Goal: Communication & Community: Answer question/provide support

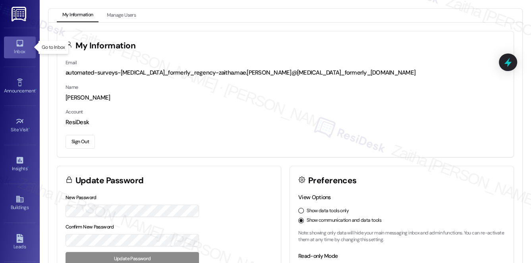
click at [27, 50] on div "Inbox" at bounding box center [20, 52] width 40 height 8
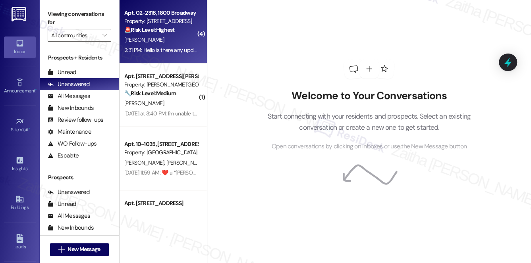
click at [170, 40] on div "[PERSON_NAME]" at bounding box center [160, 40] width 75 height 10
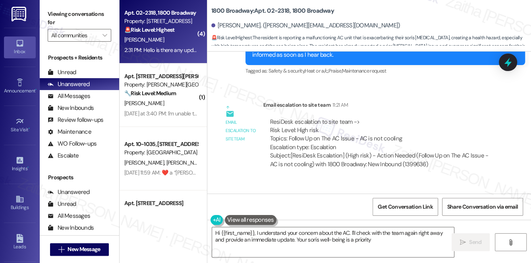
type textarea "Hi {{first_name}}, I understand your concern about the AC. I'll check with the …"
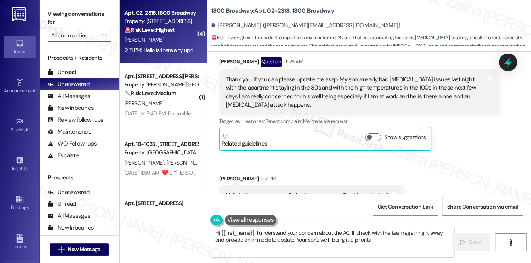
scroll to position [3741, 0]
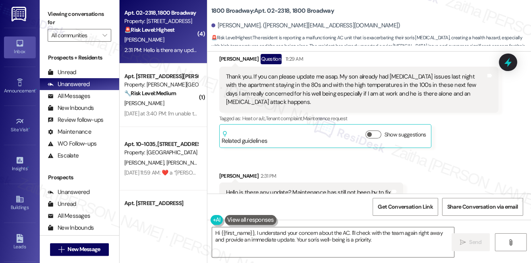
click at [371, 131] on div "Show suggestions" at bounding box center [397, 135] width 64 height 8
click at [372, 131] on button "Show suggestions" at bounding box center [373, 135] width 16 height 8
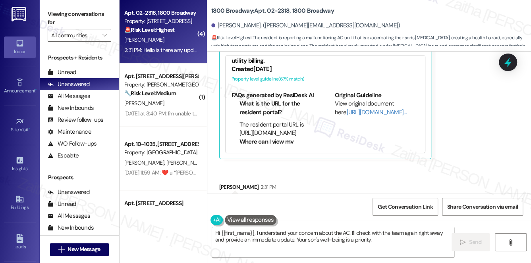
scroll to position [3846, 0]
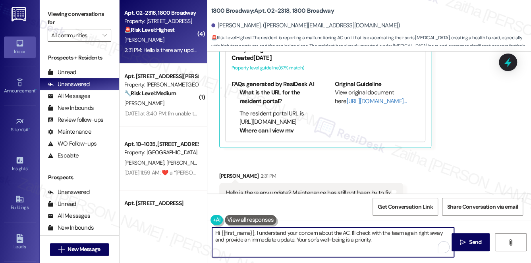
drag, startPoint x: 215, startPoint y: 233, endPoint x: 400, endPoint y: 240, distance: 185.4
click at [400, 240] on textarea "Hi {{first_name}}, I understand your concern about the AC. I'll check with the …" at bounding box center [333, 242] width 242 height 30
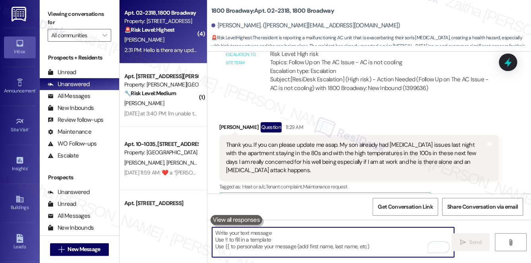
scroll to position [3666, 0]
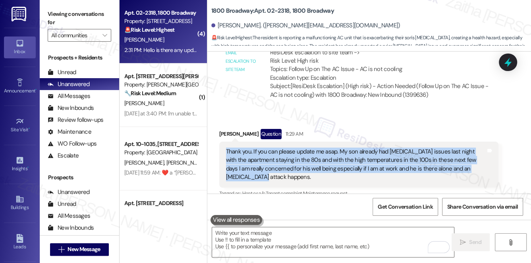
drag, startPoint x: 222, startPoint y: 125, endPoint x: 259, endPoint y: 150, distance: 44.6
click at [259, 150] on div "Thank you. If you can please update me asap. My son already had [MEDICAL_DATA] …" at bounding box center [358, 165] width 279 height 46
copy div "Thank you. If you can please update me asap. My son already had [MEDICAL_DATA] …"
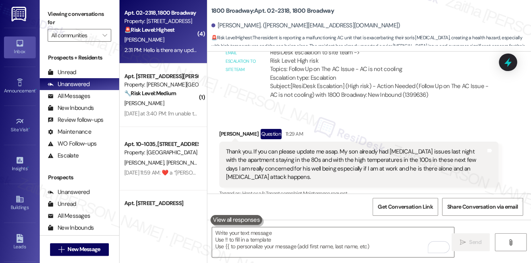
click at [370, 111] on div "Received via SMS [PERSON_NAME] Question 11:29 AM Thank you. If you can please u…" at bounding box center [368, 256] width 323 height 290
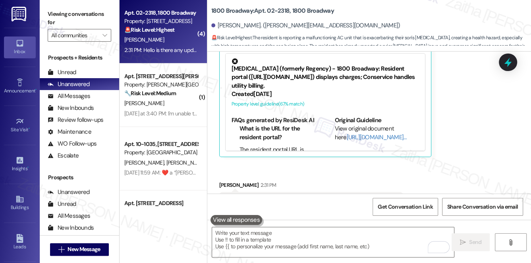
scroll to position [3846, 0]
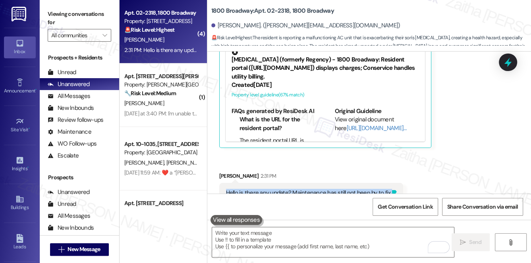
drag, startPoint x: 226, startPoint y: 165, endPoint x: 387, endPoint y: 163, distance: 161.1
click at [387, 183] on div "Hello is there any update? Maintenance has still not been by to fix Tags and no…" at bounding box center [311, 193] width 184 height 20
copy div "Hello is there any update? Maintenance has still not been by to fix Tags and no…"
click at [327, 166] on div "Received via SMS [PERSON_NAME] 2:31 PM Hello is there any update? Maintenance h…" at bounding box center [311, 193] width 196 height 55
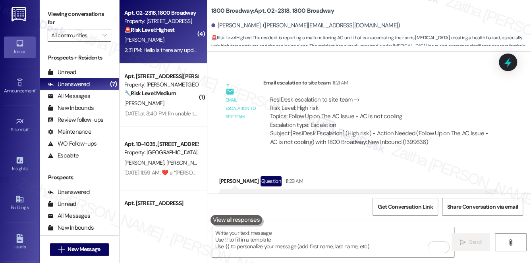
scroll to position [3630, 0]
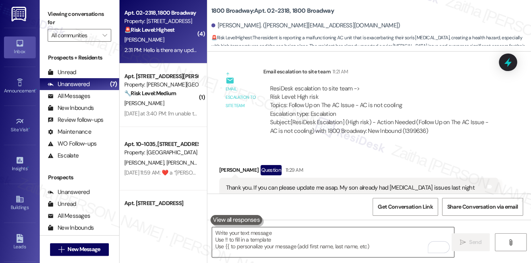
click at [263, 235] on textarea "To enrich screen reader interactions, please activate Accessibility in Grammarl…" at bounding box center [333, 242] width 242 height 30
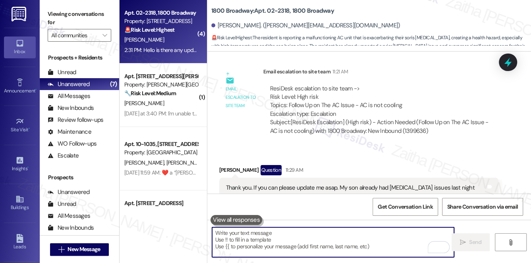
paste textarea "thank you for following up. I completely understand your concern, especially wi…"
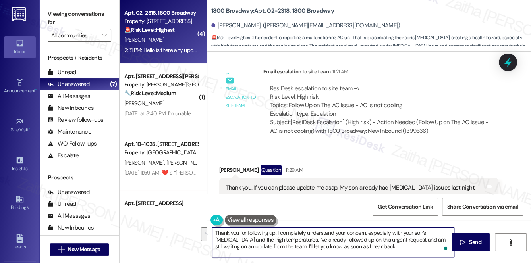
drag, startPoint x: 277, startPoint y: 232, endPoint x: 279, endPoint y: 238, distance: 6.3
click at [279, 238] on textarea "Thank you for following up. I completely understand your concern, especially wi…" at bounding box center [333, 242] width 242 height 30
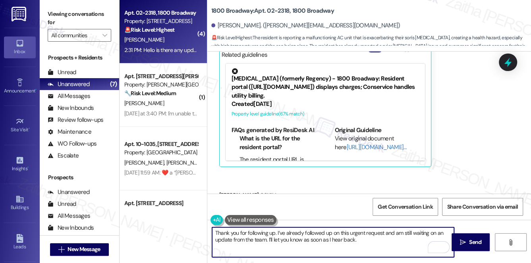
scroll to position [3846, 0]
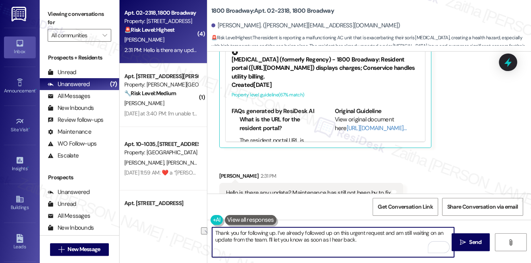
drag, startPoint x: 215, startPoint y: 232, endPoint x: 274, endPoint y: 231, distance: 58.3
click at [274, 231] on textarea "Thank you for following up. I’ve already followed up on this urgent request and…" at bounding box center [333, 242] width 242 height 30
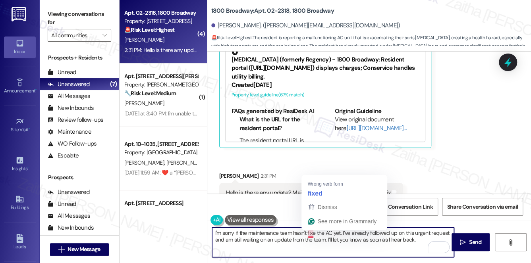
type textarea "I'm sorry if the maintenance team hasn't fixed the AC yet. I’ve already followe…"
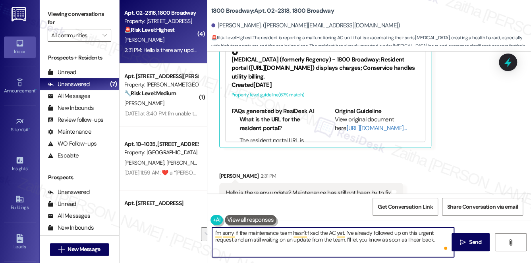
drag, startPoint x: 213, startPoint y: 232, endPoint x: 436, endPoint y: 253, distance: 223.6
click at [436, 253] on textarea "I'm sorry if the maintenance team hasn't fixed the AC yet. I’ve already followe…" at bounding box center [333, 242] width 242 height 30
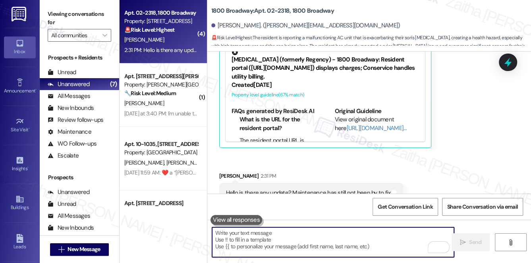
paste textarea "I’m sorry the maintenance team hasn’t fixed the AC yet. I’ve already followed u…"
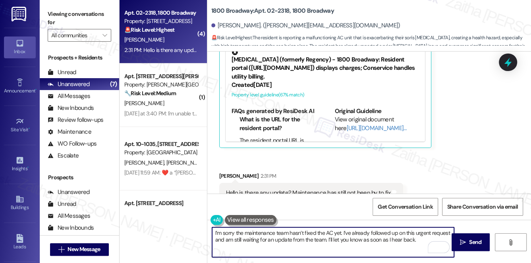
click at [420, 233] on textarea "I’m sorry the maintenance team hasn’t fixed the AC yet. I’ve already followed u…" at bounding box center [333, 242] width 242 height 30
type textarea "I’m sorry the maintenance team hasn’t fixed the AC yet. I’ve already followed u…"
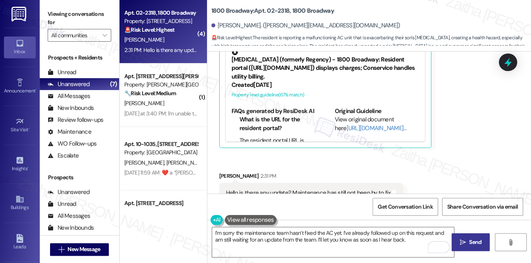
click at [477, 241] on span "Send" at bounding box center [475, 242] width 12 height 8
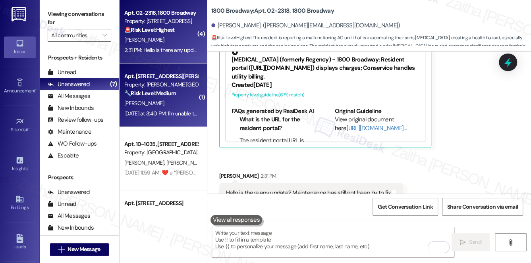
click at [175, 102] on div "[PERSON_NAME]" at bounding box center [160, 103] width 75 height 10
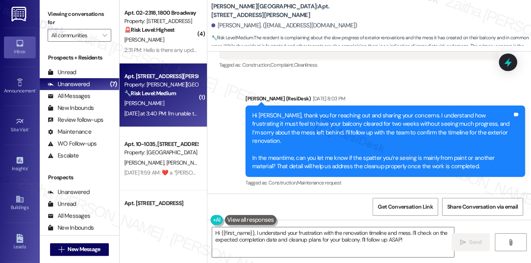
scroll to position [13599, 0]
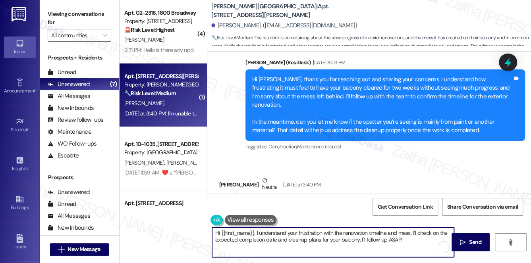
click at [412, 233] on textarea "Hi {{first_name}}, I understand your frustration with the renovation timeline a…" at bounding box center [333, 242] width 242 height 30
drag, startPoint x: 278, startPoint y: 247, endPoint x: 297, endPoint y: 246, distance: 19.1
click at [297, 246] on textarea "Hi {{first_name}}, I understand your frustration with the renovation timeline a…" at bounding box center [333, 242] width 242 height 30
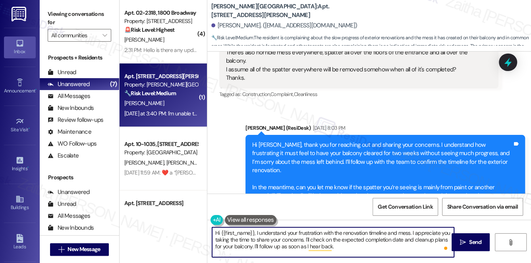
scroll to position [13527, 0]
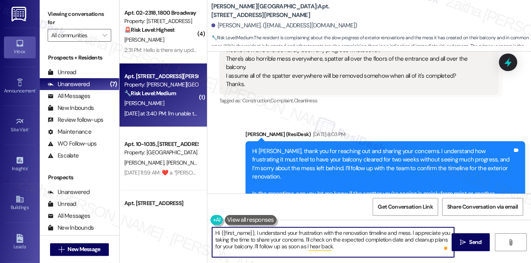
type textarea "Hi {{first_name}}, I understand your frustration with the renovation timeline a…"
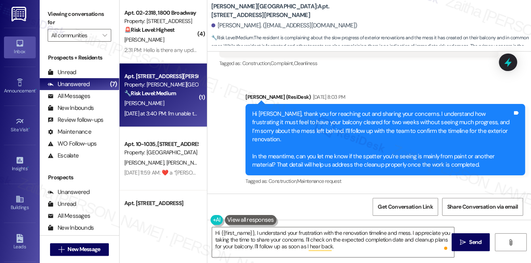
scroll to position [13599, 0]
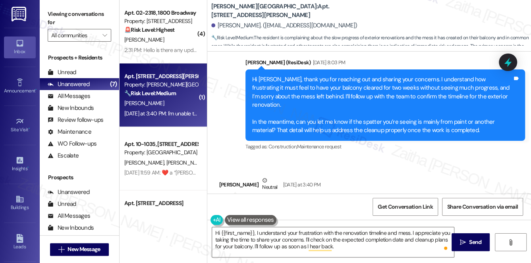
drag, startPoint x: 225, startPoint y: 117, endPoint x: 418, endPoint y: 148, distance: 196.0
click at [418, 202] on div "I'm unable to discern whether or not it's paint, my assumption & hope is that i…" at bounding box center [355, 265] width 261 height 127
copy div "I'm unable to discern whether or not it's paint, my assumption & hope is that i…"
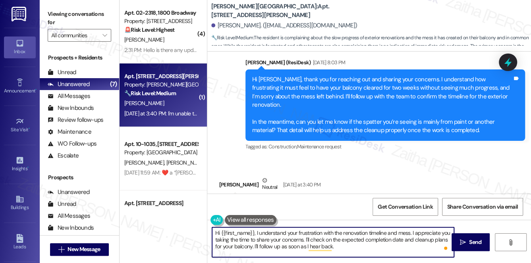
click at [220, 232] on textarea "Hi {{first_name}}, I understand your frustration with the renovation timeline a…" at bounding box center [333, 242] width 242 height 30
drag, startPoint x: 216, startPoint y: 232, endPoint x: 358, endPoint y: 255, distance: 143.6
click at [358, 255] on textarea "Hi {{first_name}}, I understand your frustration with the renovation timeline a…" at bounding box center [333, 242] width 242 height 30
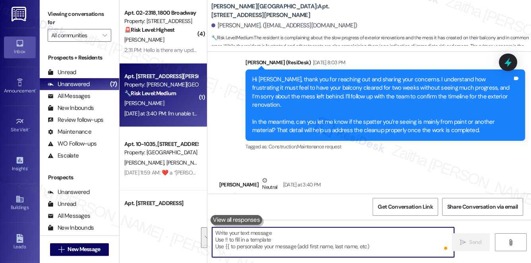
paste textarea "Hi {{first_name}}, thank you for sharing your concerns. I understand the frustr…"
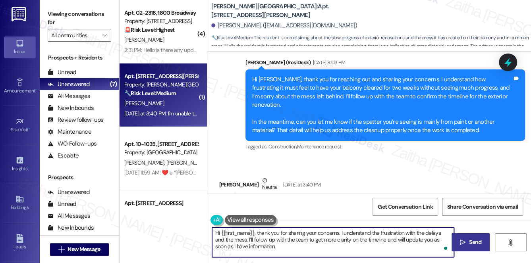
type textarea "Hi {{first_name}}, thank you for sharing your concerns. I understand the frustr…"
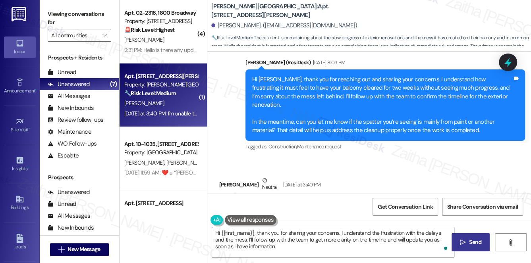
drag, startPoint x: 479, startPoint y: 242, endPoint x: 468, endPoint y: 237, distance: 11.7
click at [470, 238] on span "Send" at bounding box center [475, 242] width 12 height 8
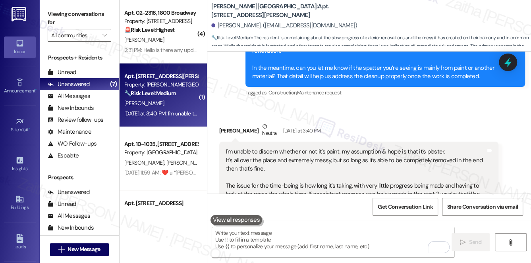
scroll to position [13671, 0]
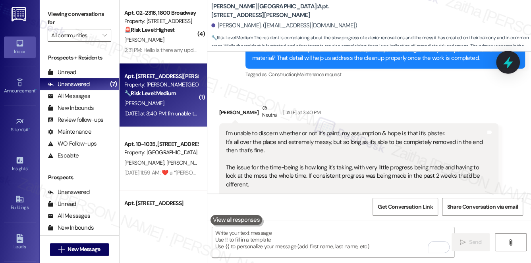
click at [508, 59] on icon at bounding box center [508, 62] width 10 height 12
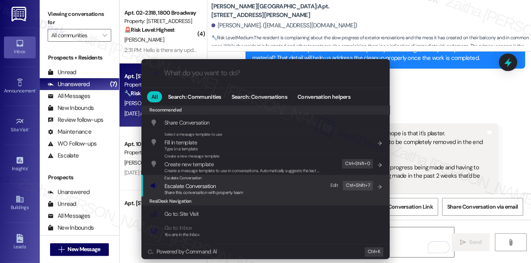
click at [206, 184] on span "Escalate Conversation" at bounding box center [189, 186] width 51 height 7
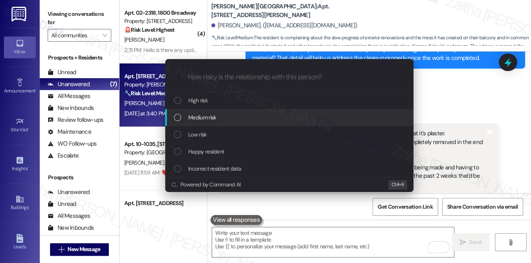
click at [229, 112] on div "Medium risk" at bounding box center [289, 117] width 248 height 17
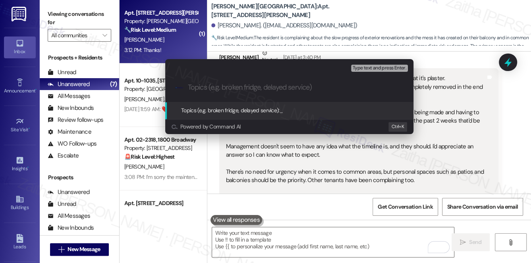
scroll to position [13727, 0]
paste input "Concern About Project Delays & Mess"
type input "Concern About Project Delays & Mess"
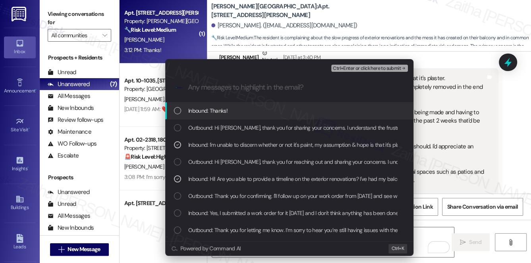
click at [369, 70] on span "Ctrl+Enter or click here to submit" at bounding box center [367, 69] width 68 height 6
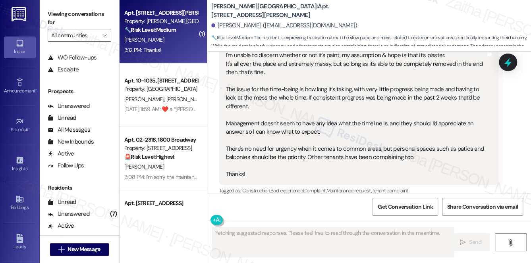
scroll to position [108, 0]
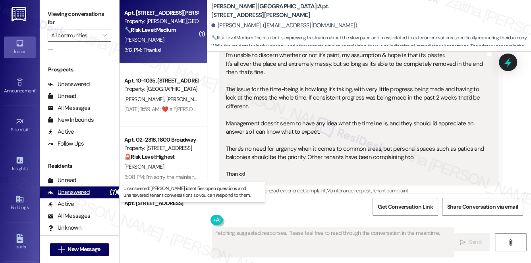
click at [74, 194] on div "Unanswered" at bounding box center [69, 192] width 42 height 8
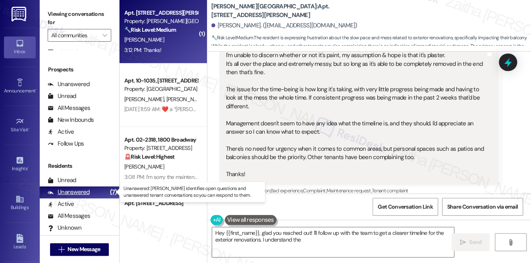
type textarea "Hey {{first_name}}, glad you reached out! I'll follow up with the team to get a…"
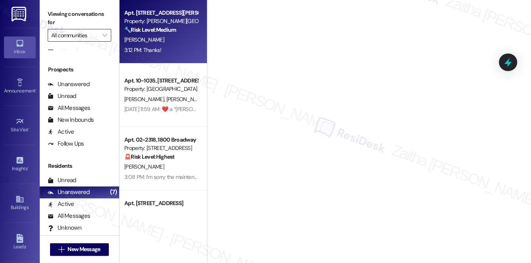
click at [79, 33] on input "All communities" at bounding box center [74, 35] width 47 height 13
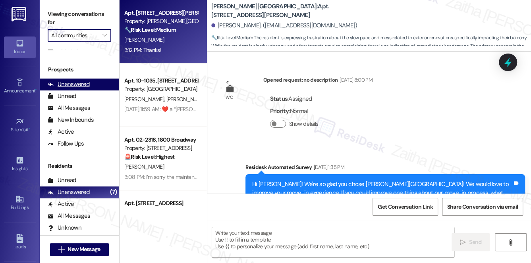
type textarea "Fetching suggested responses. Please feel free to read through the conversation…"
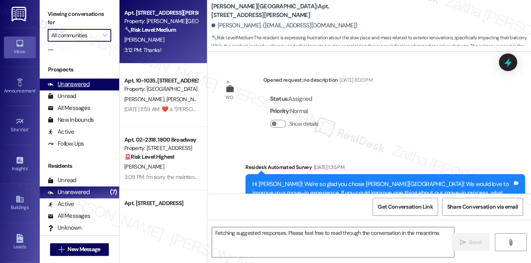
scroll to position [13903, 0]
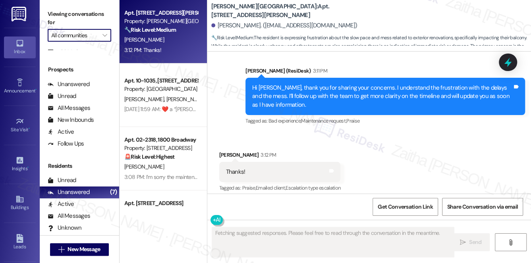
click at [86, 33] on input "All communities" at bounding box center [74, 35] width 47 height 13
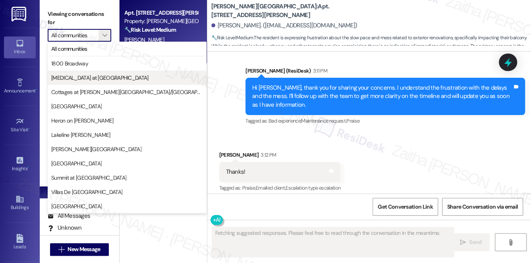
click at [89, 76] on span "[MEDICAL_DATA] at [GEOGRAPHIC_DATA]" at bounding box center [99, 78] width 97 height 8
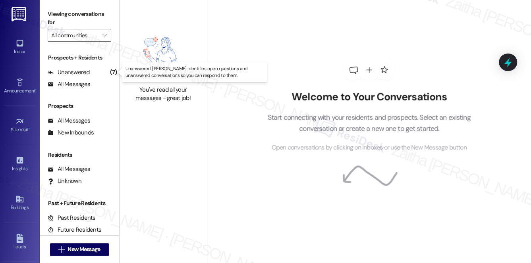
type input "[MEDICAL_DATA] at [GEOGRAPHIC_DATA]"
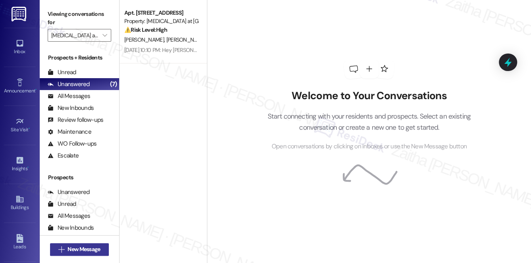
click at [84, 247] on span "New Message" at bounding box center [83, 249] width 33 height 8
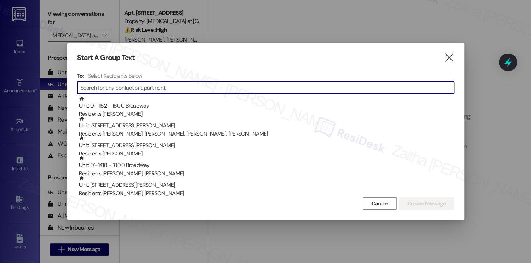
paste input "[PERSON_NAME]"
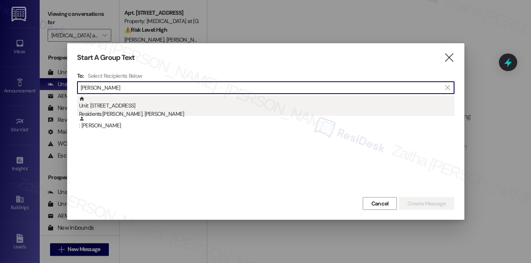
type input "[PERSON_NAME]"
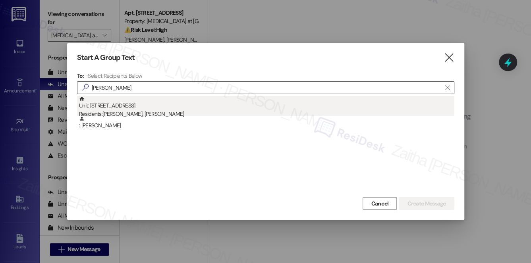
click at [165, 106] on div "Unit: [STREET_ADDRESS] Residents: [PERSON_NAME], [PERSON_NAME]" at bounding box center [266, 107] width 375 height 23
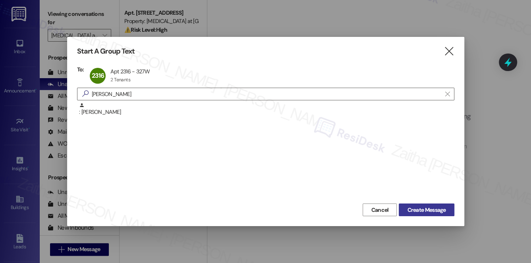
click at [430, 206] on span "Create Message" at bounding box center [426, 210] width 38 height 8
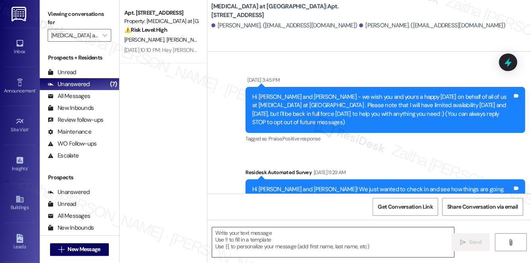
click at [273, 243] on textarea at bounding box center [333, 242] width 242 height 30
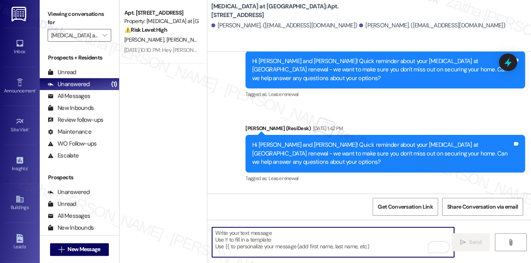
scroll to position [994, 0]
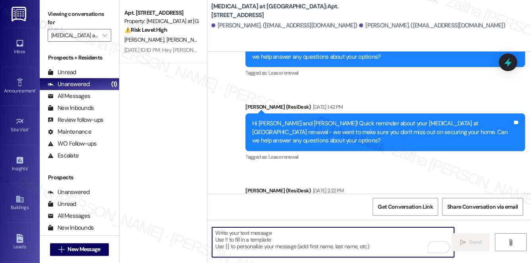
click at [261, 242] on textarea "To enrich screen reader interactions, please activate Accessibility in Grammarl…" at bounding box center [333, 242] width 242 height 30
paste textarea "Hi {{first_name}}! Just a heads-up that your {{property}} lease renewal is past…"
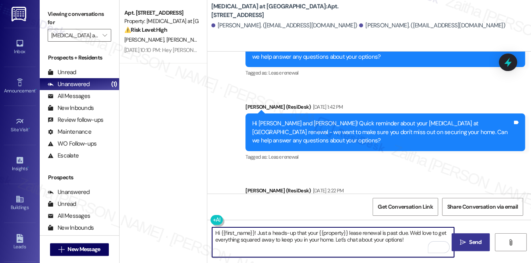
type textarea "Hi {{first_name}}! Just a heads-up that your {{property}} lease renewal is past…"
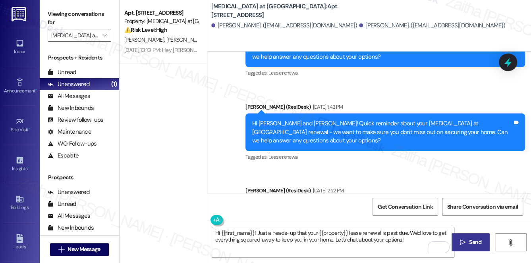
click at [477, 242] on span "Send" at bounding box center [475, 242] width 12 height 8
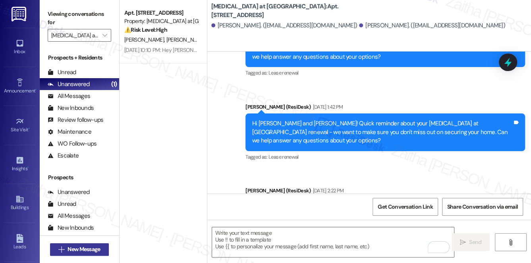
click at [82, 249] on span "New Message" at bounding box center [83, 249] width 33 height 8
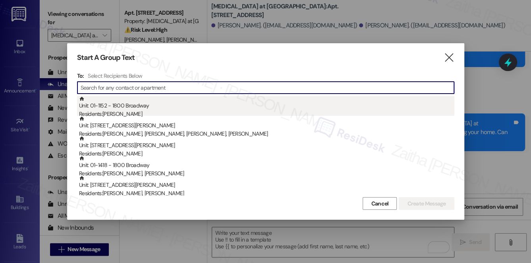
type input "Hi {{first_name}}! Just a heads-up that your {{property}} lease renewal is past…"
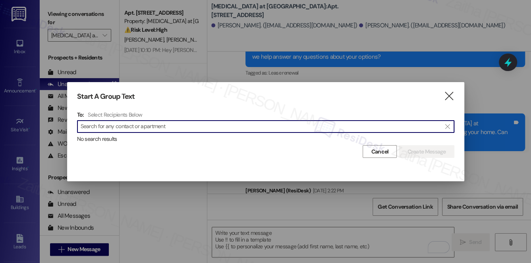
scroll to position [0, 0]
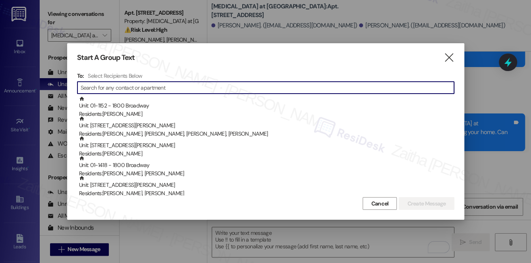
paste input "[PERSON_NAME]"
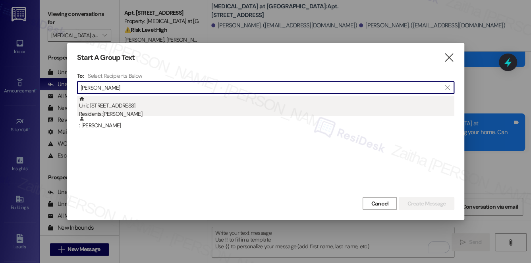
type input "[PERSON_NAME]"
click at [141, 111] on div "Residents: [PERSON_NAME]" at bounding box center [266, 114] width 375 height 8
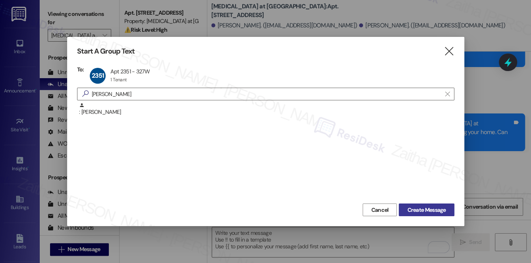
click at [424, 211] on span "Create Message" at bounding box center [426, 210] width 38 height 8
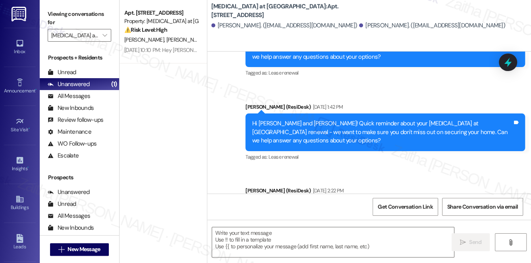
type textarea "Fetching suggested responses. Please feel free to read through the conversation…"
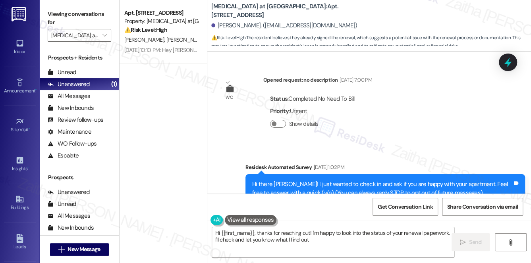
type textarea "Hi {{first_name}}, thanks for reaching out! I'm happy to look into the status o…"
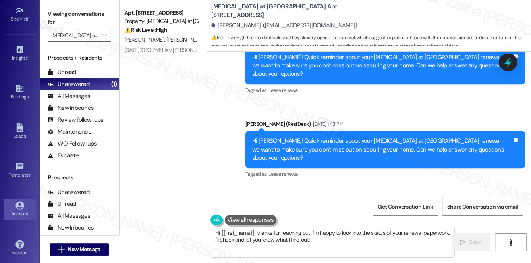
scroll to position [112, 0]
click at [20, 209] on div "Account" at bounding box center [20, 212] width 40 height 8
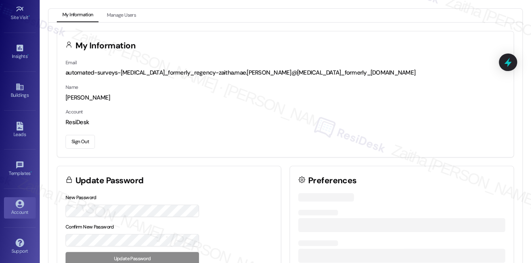
click at [83, 139] on button "Sign Out" at bounding box center [79, 142] width 29 height 14
